Goal: Navigation & Orientation: Find specific page/section

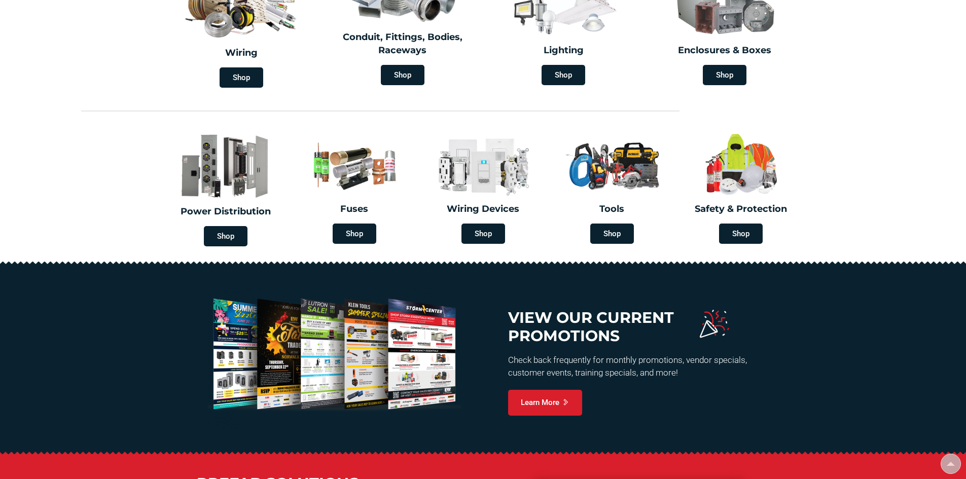
scroll to position [355, 0]
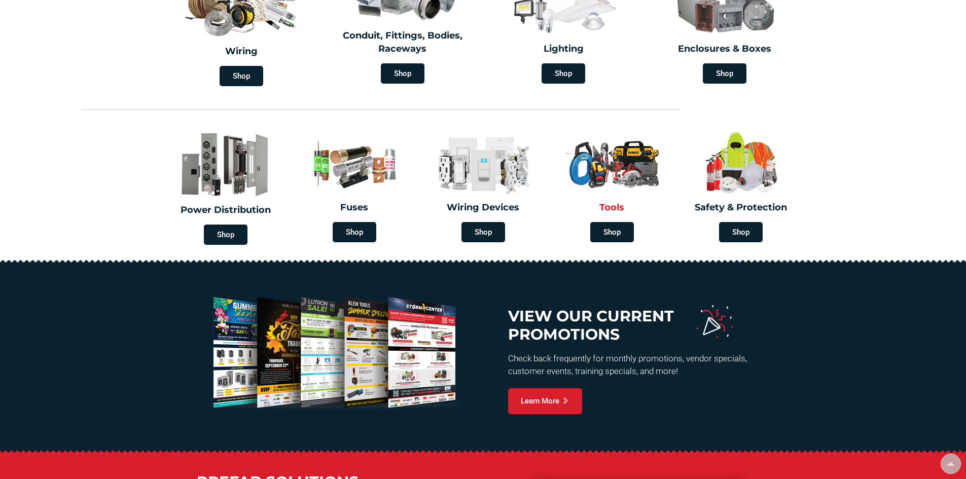
click at [637, 162] on img at bounding box center [613, 163] width 114 height 66
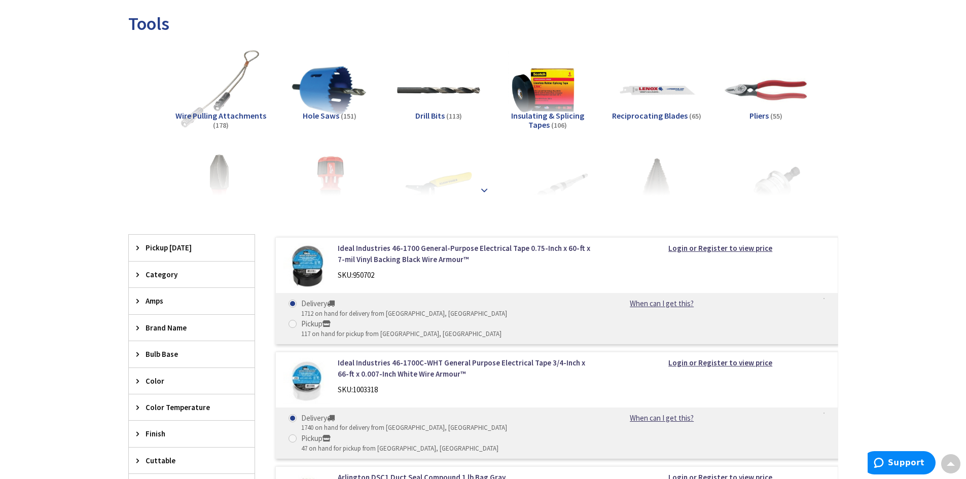
scroll to position [152, 0]
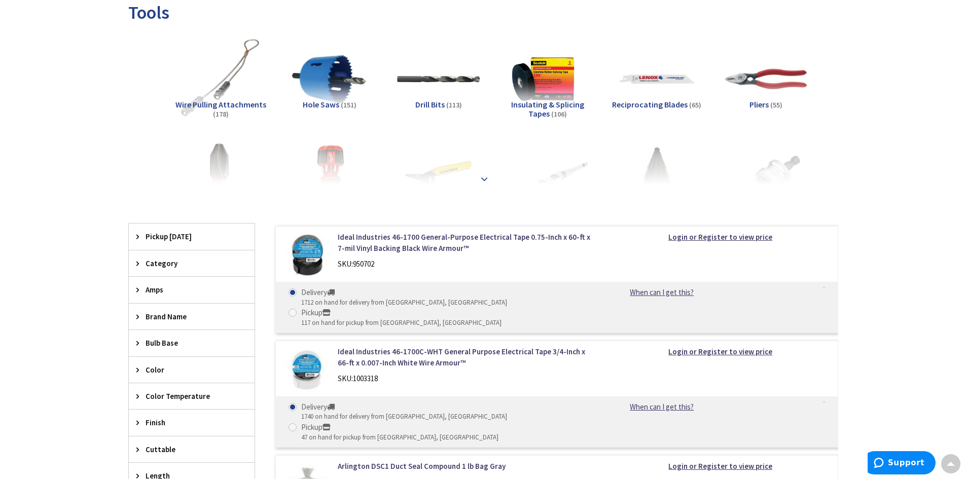
click at [490, 171] on div at bounding box center [484, 157] width 660 height 56
click at [486, 177] on strong at bounding box center [484, 179] width 12 height 11
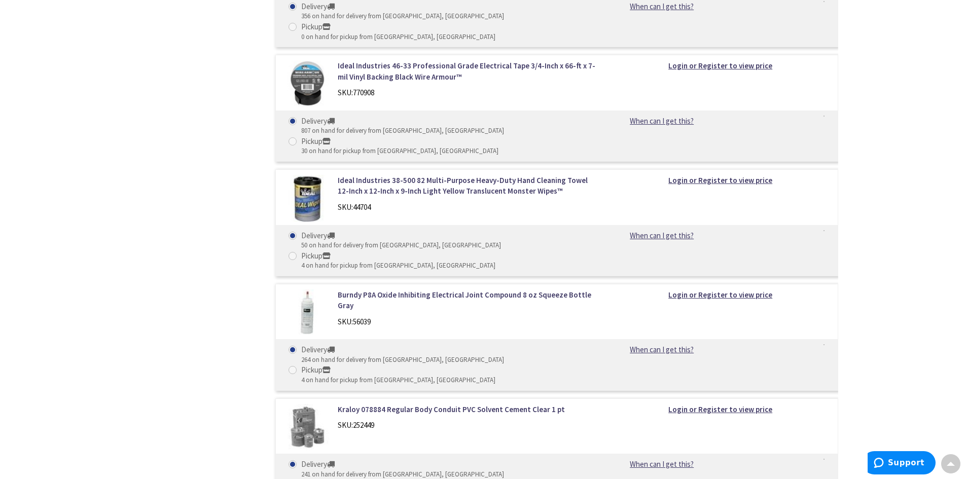
scroll to position [4870, 0]
